Goal: Task Accomplishment & Management: Use online tool/utility

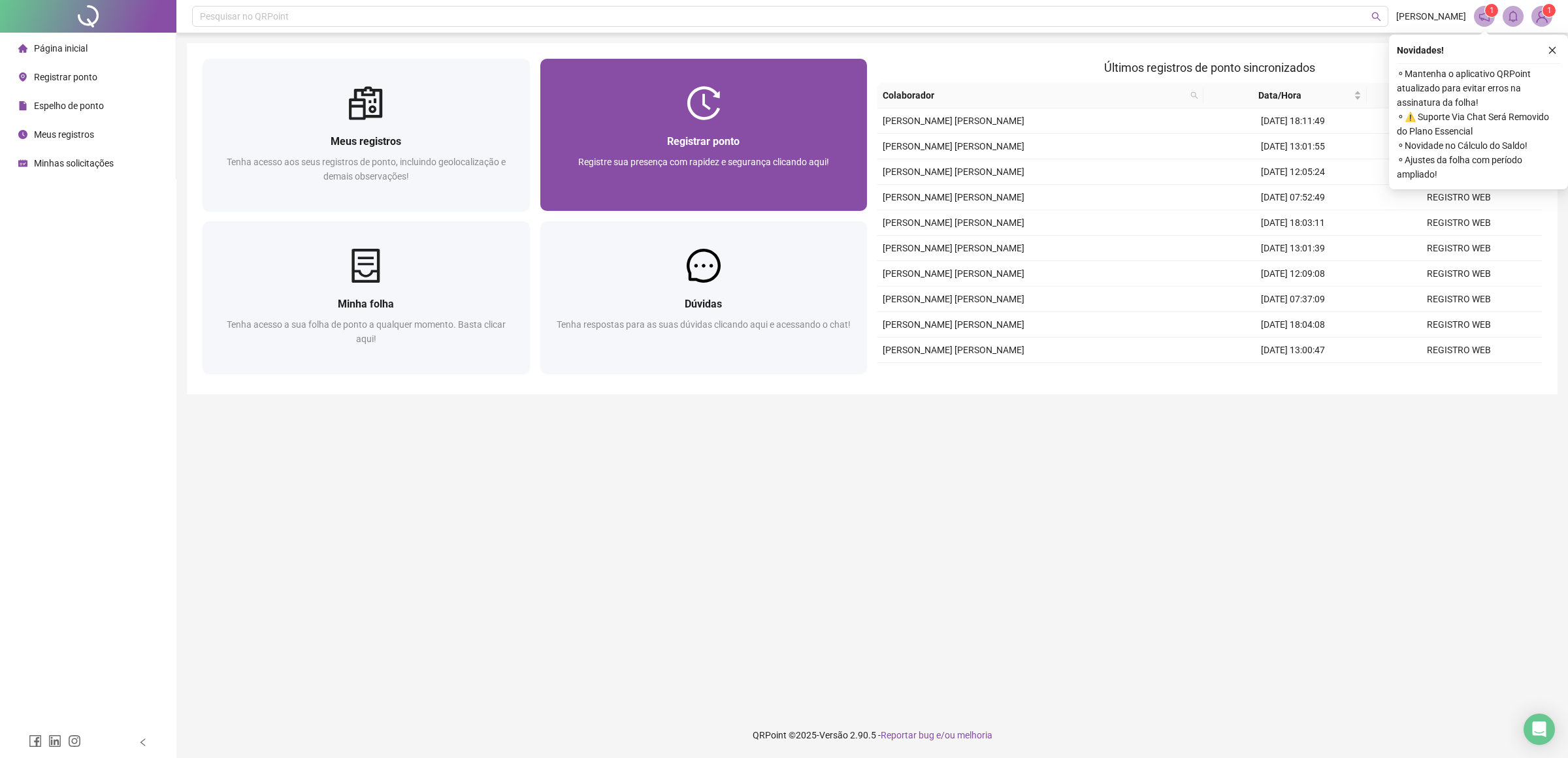
click at [679, 126] on div "Registrar ponto Registre sua presença com rapidez e segurança clicando aqui!" at bounding box center [704, 165] width 327 height 91
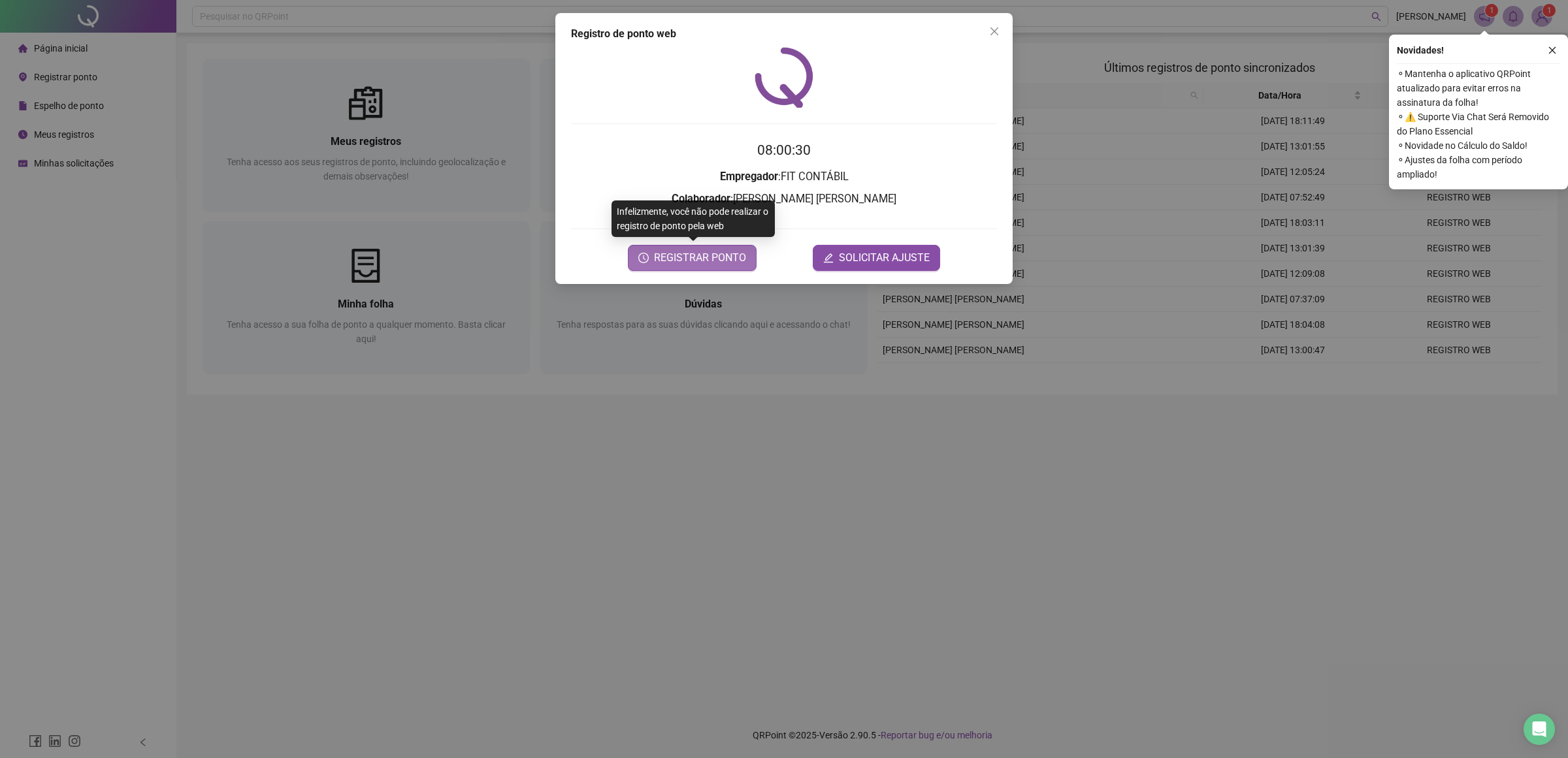
click at [687, 256] on span "REGISTRAR PONTO" at bounding box center [700, 257] width 92 height 16
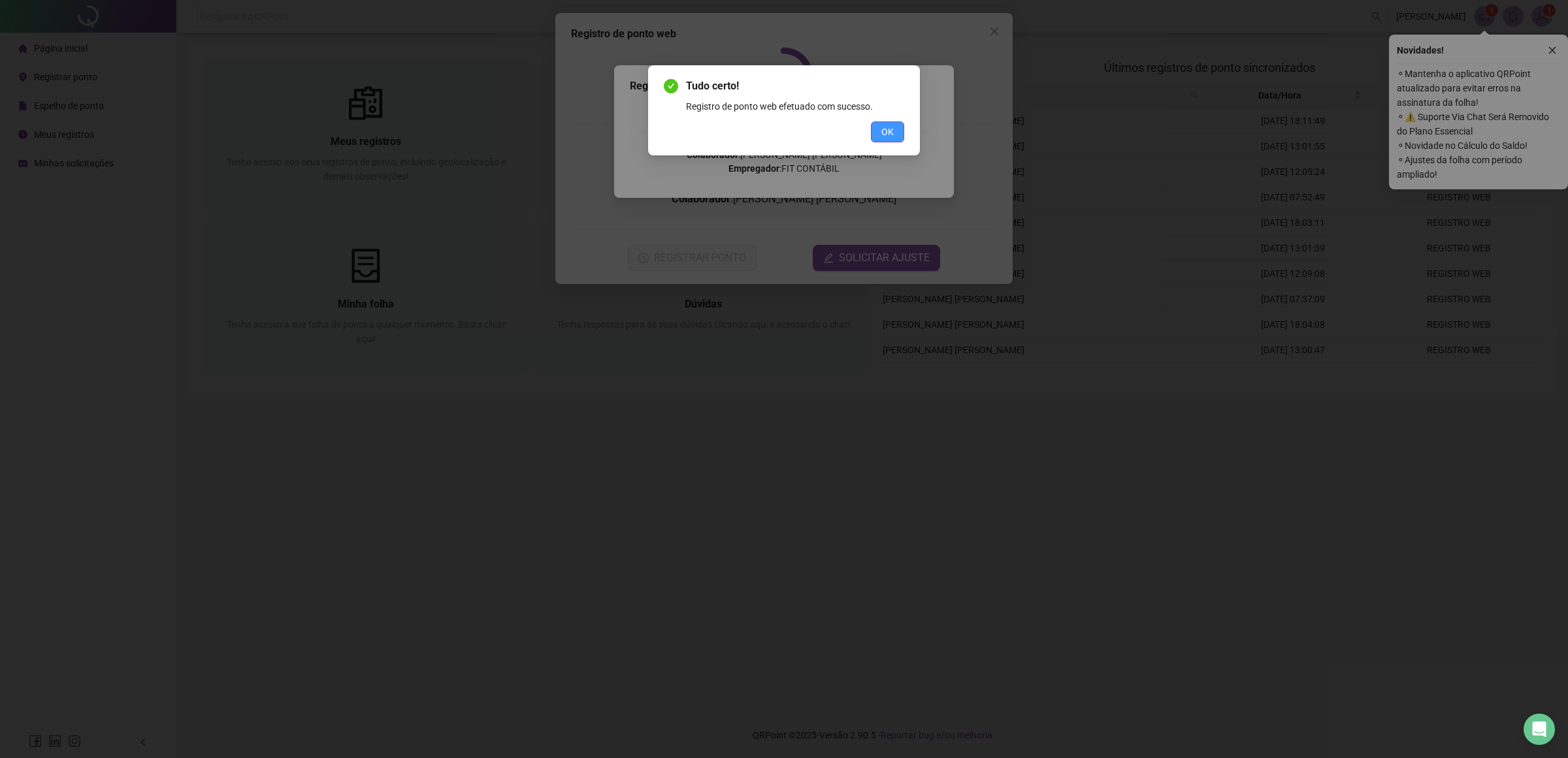
click at [893, 130] on span "OK" at bounding box center [887, 132] width 12 height 14
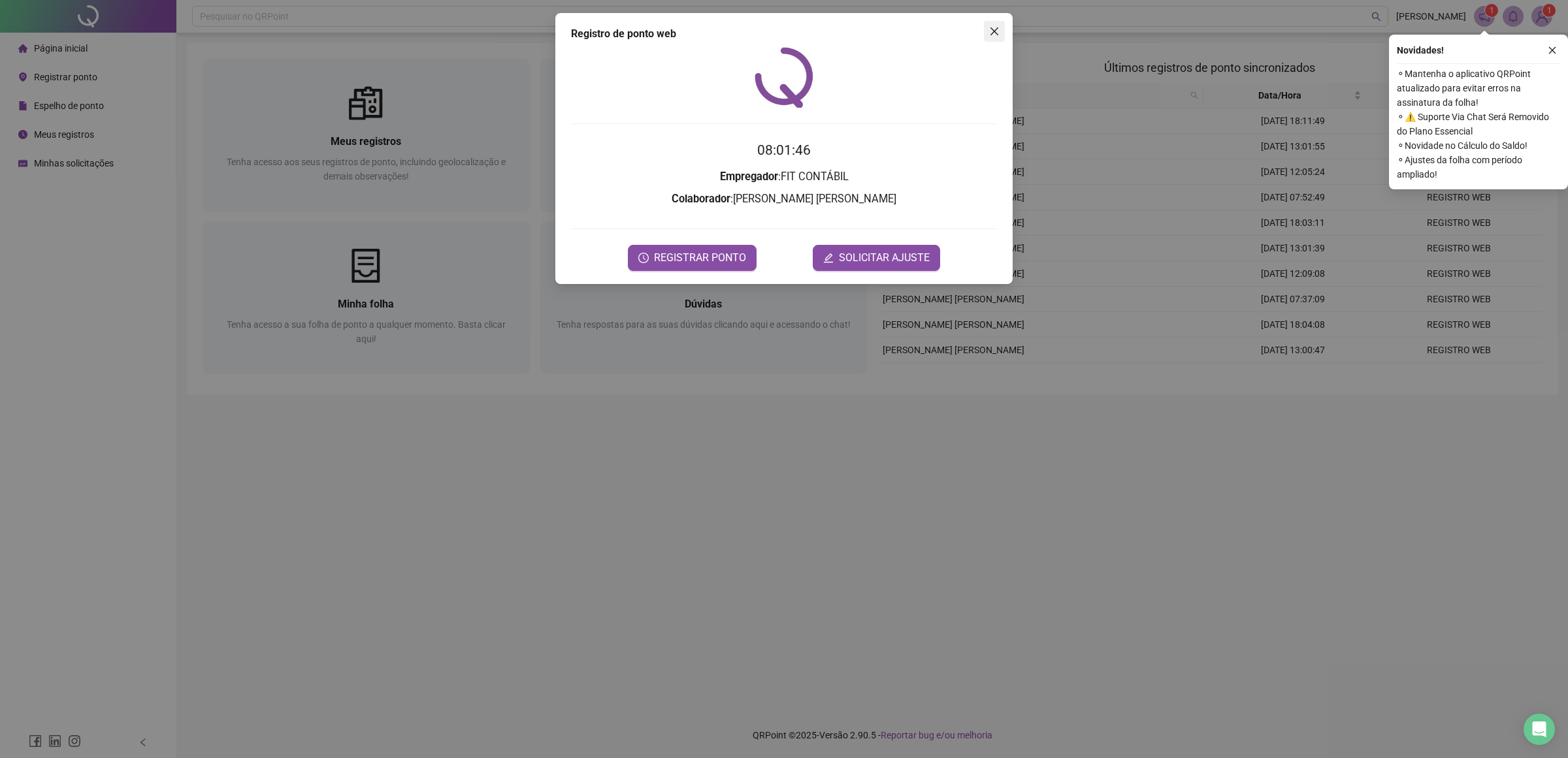
click at [992, 30] on icon "close" at bounding box center [994, 31] width 11 height 11
